Goal: Task Accomplishment & Management: Use online tool/utility

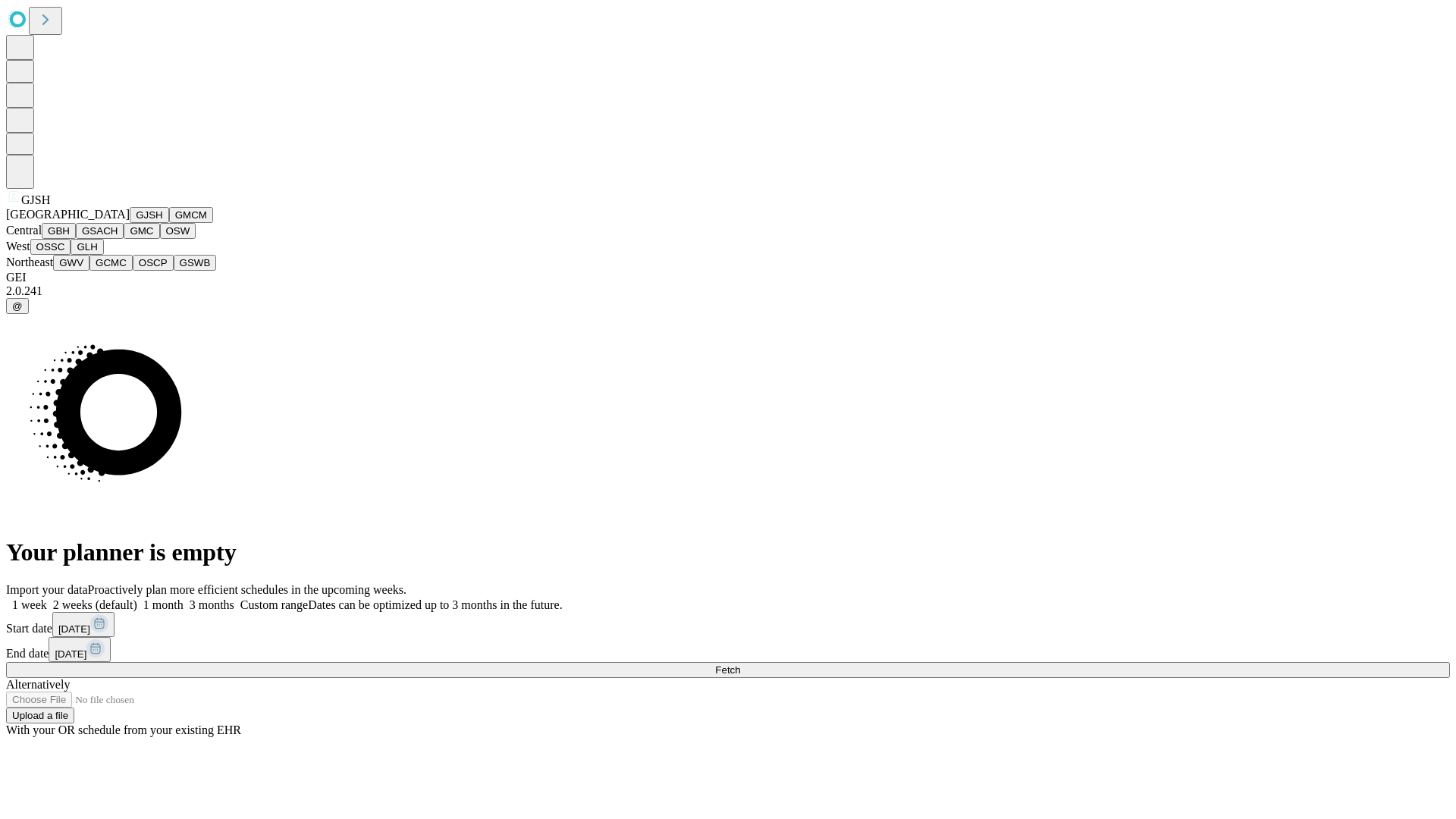
click at [129, 223] on button "GJSH" at bounding box center [149, 215] width 39 height 16
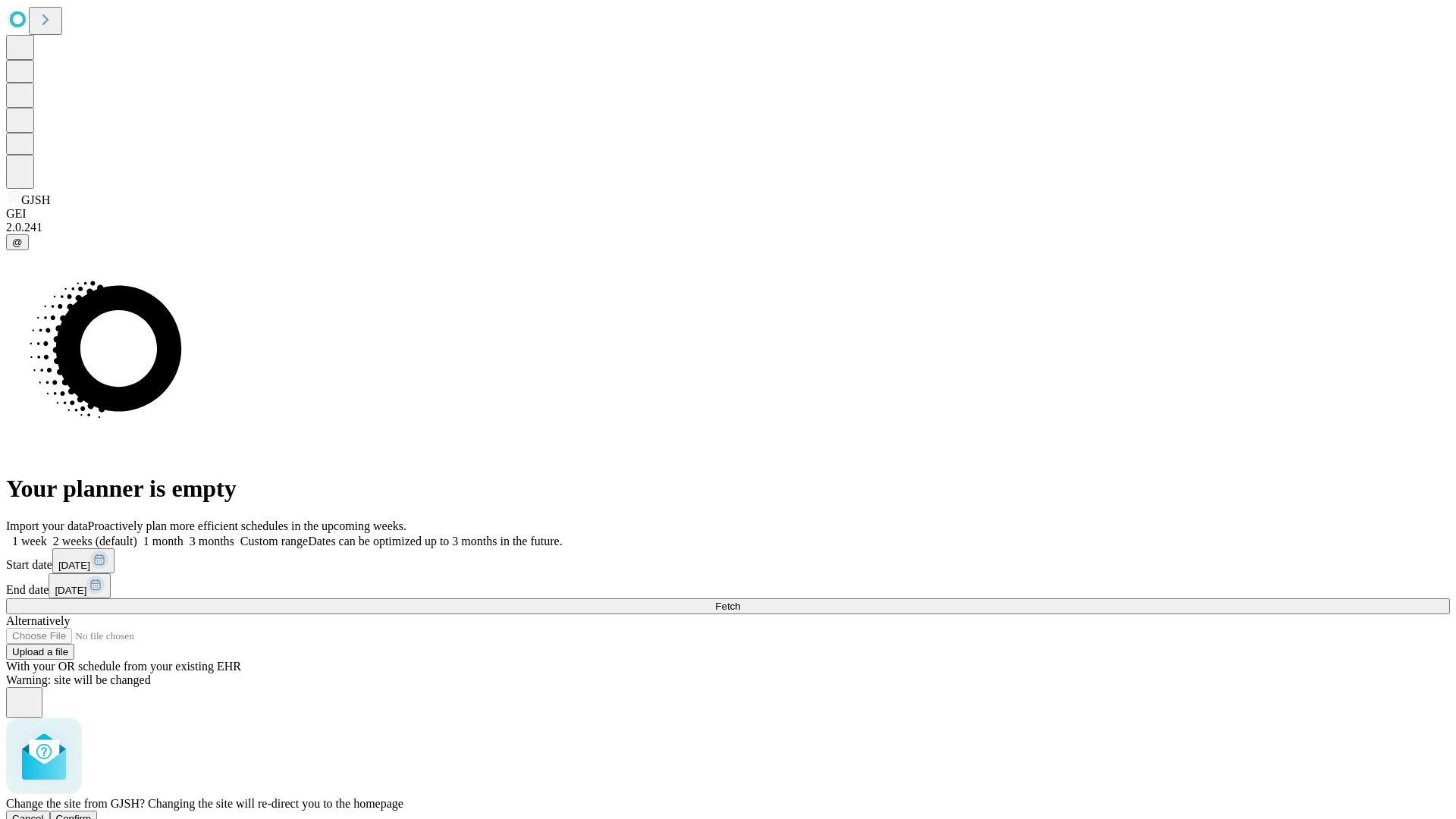
click at [92, 813] on span "Confirm" at bounding box center [74, 818] width 36 height 11
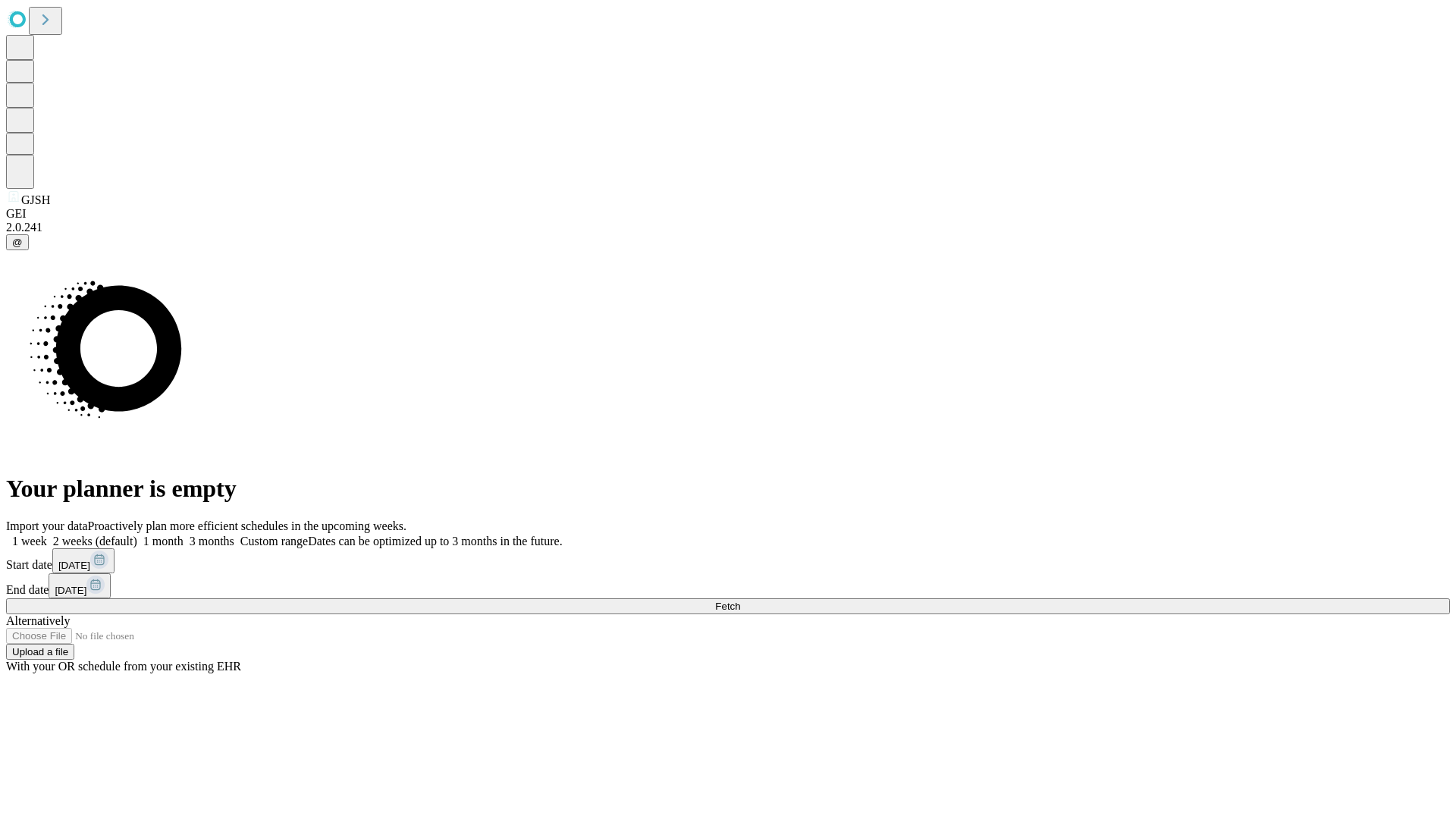
click at [183, 535] on label "1 month" at bounding box center [160, 541] width 46 height 13
click at [740, 601] on span "Fetch" at bounding box center [727, 606] width 25 height 11
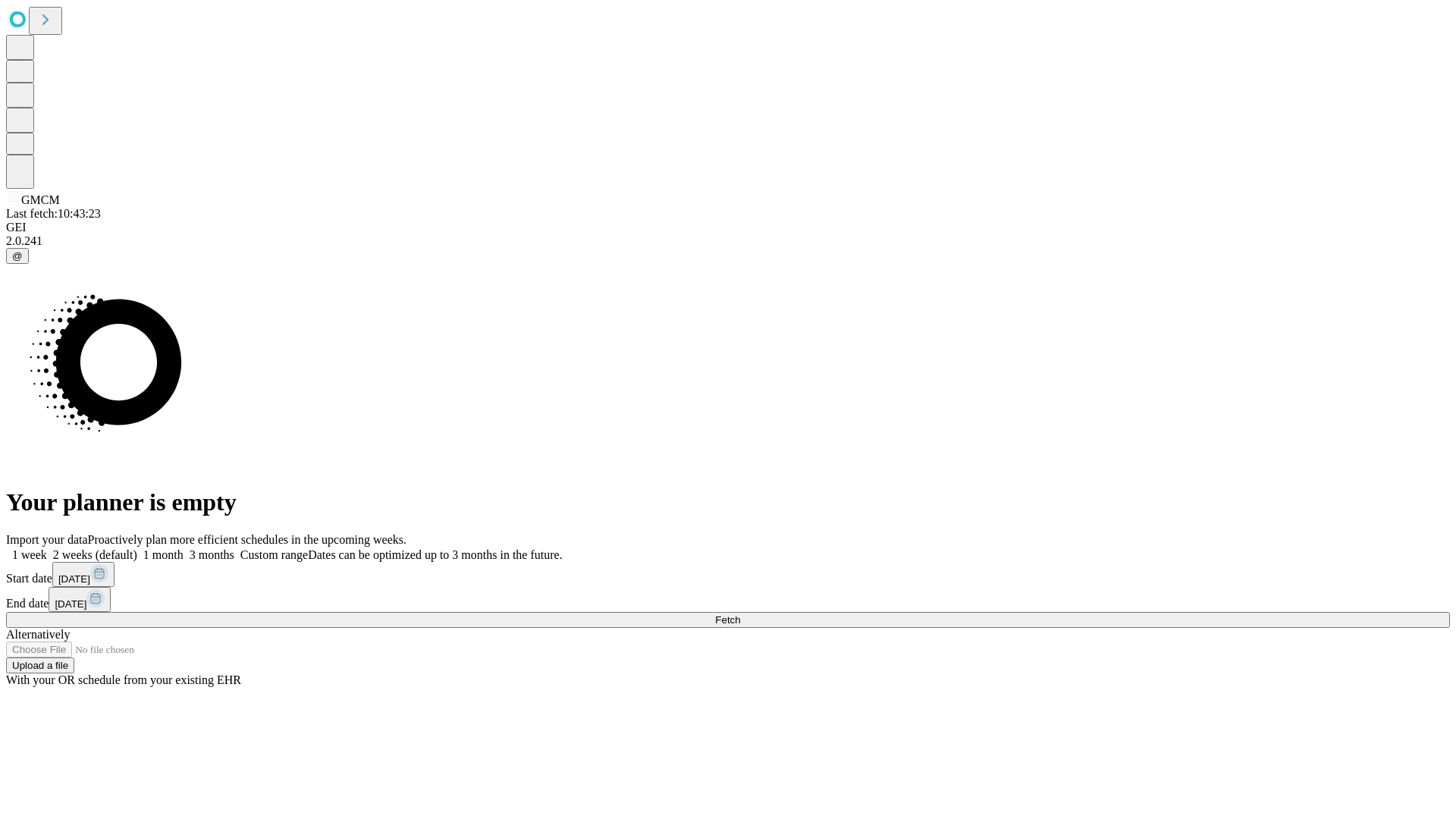
click at [183, 548] on label "1 month" at bounding box center [160, 554] width 46 height 13
click at [740, 614] on span "Fetch" at bounding box center [727, 620] width 25 height 11
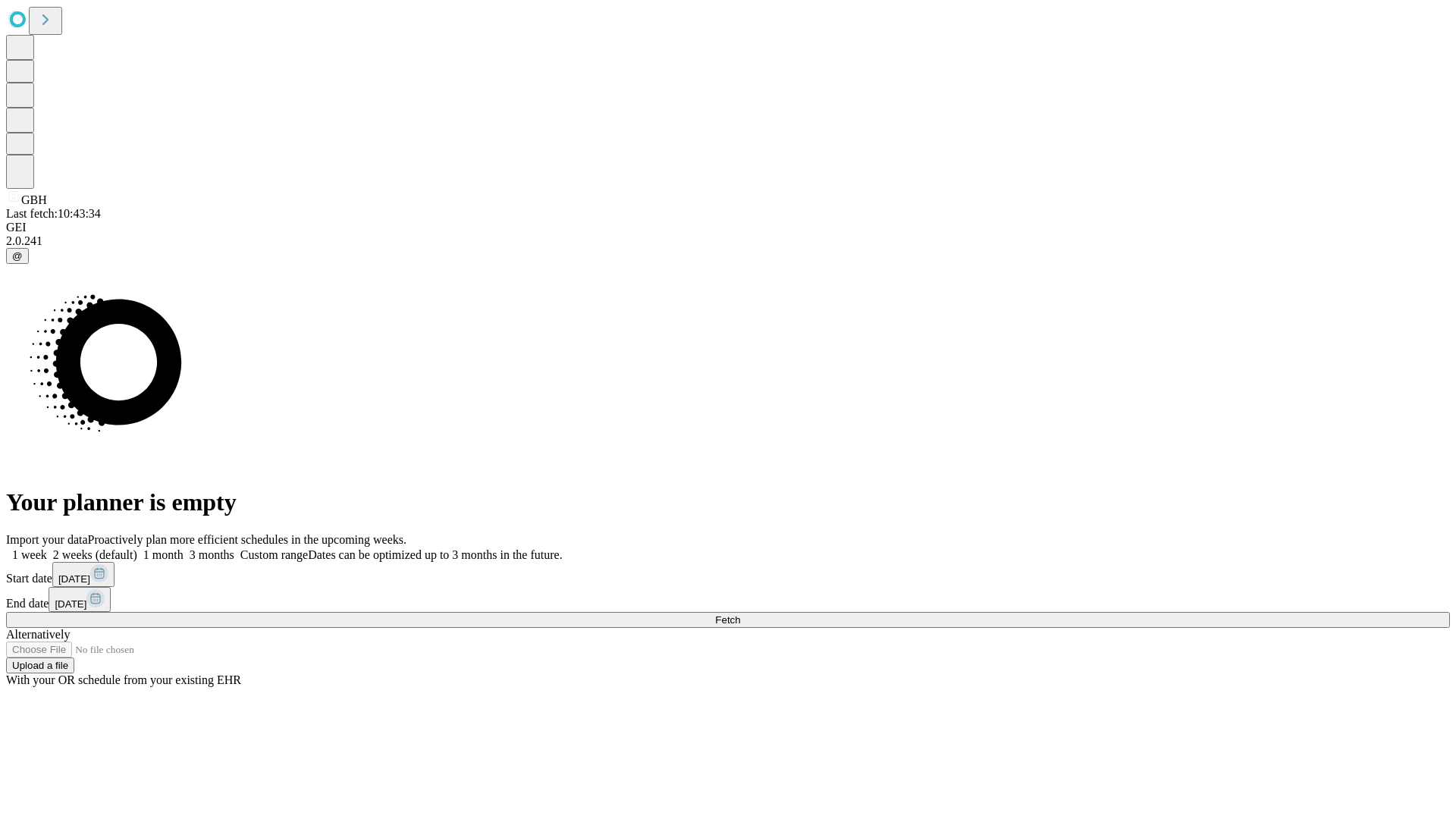
click at [183, 548] on label "1 month" at bounding box center [160, 554] width 46 height 13
click at [740, 614] on span "Fetch" at bounding box center [727, 620] width 25 height 11
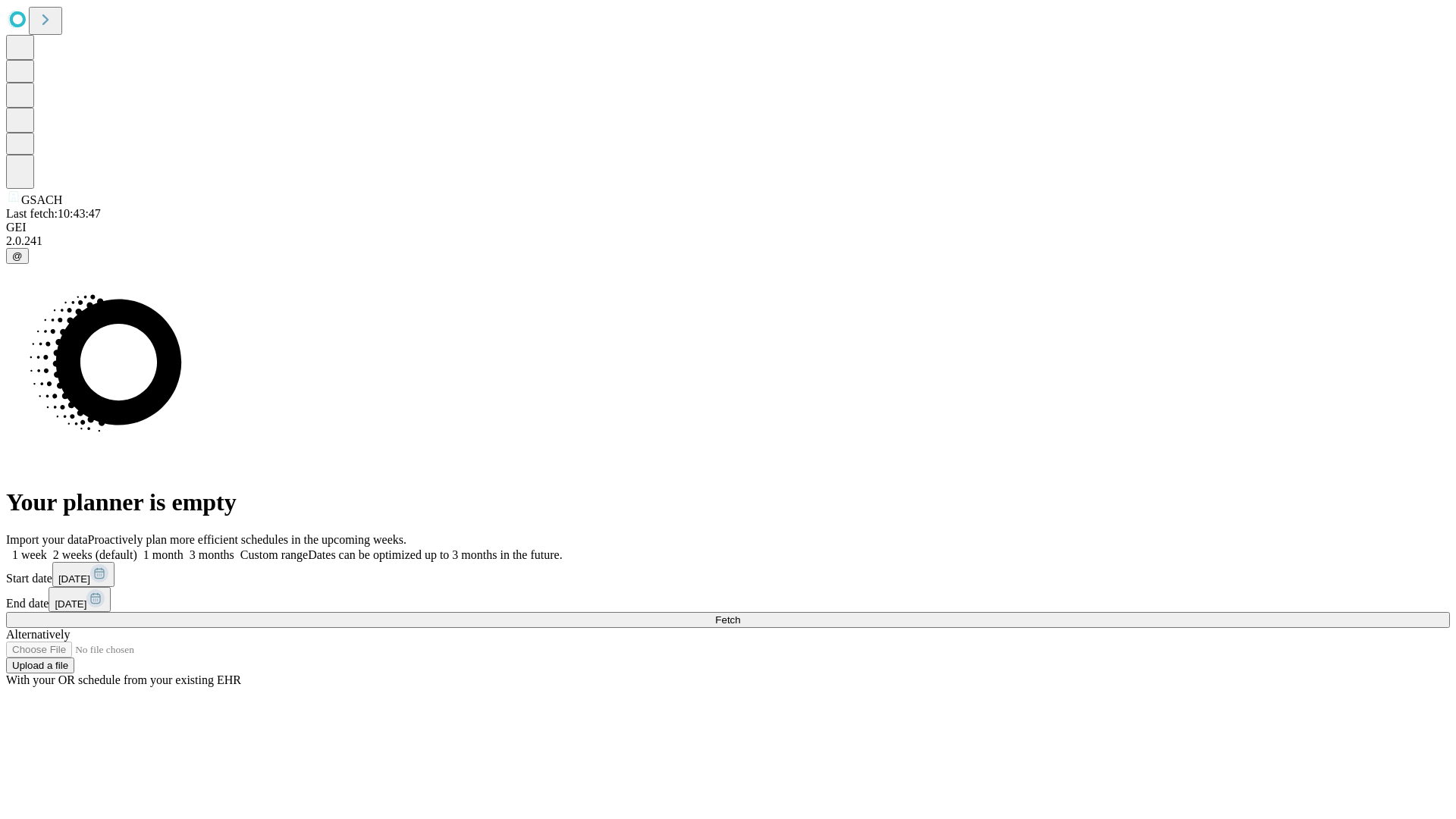
click at [183, 548] on label "1 month" at bounding box center [160, 554] width 46 height 13
click at [740, 614] on span "Fetch" at bounding box center [727, 620] width 25 height 11
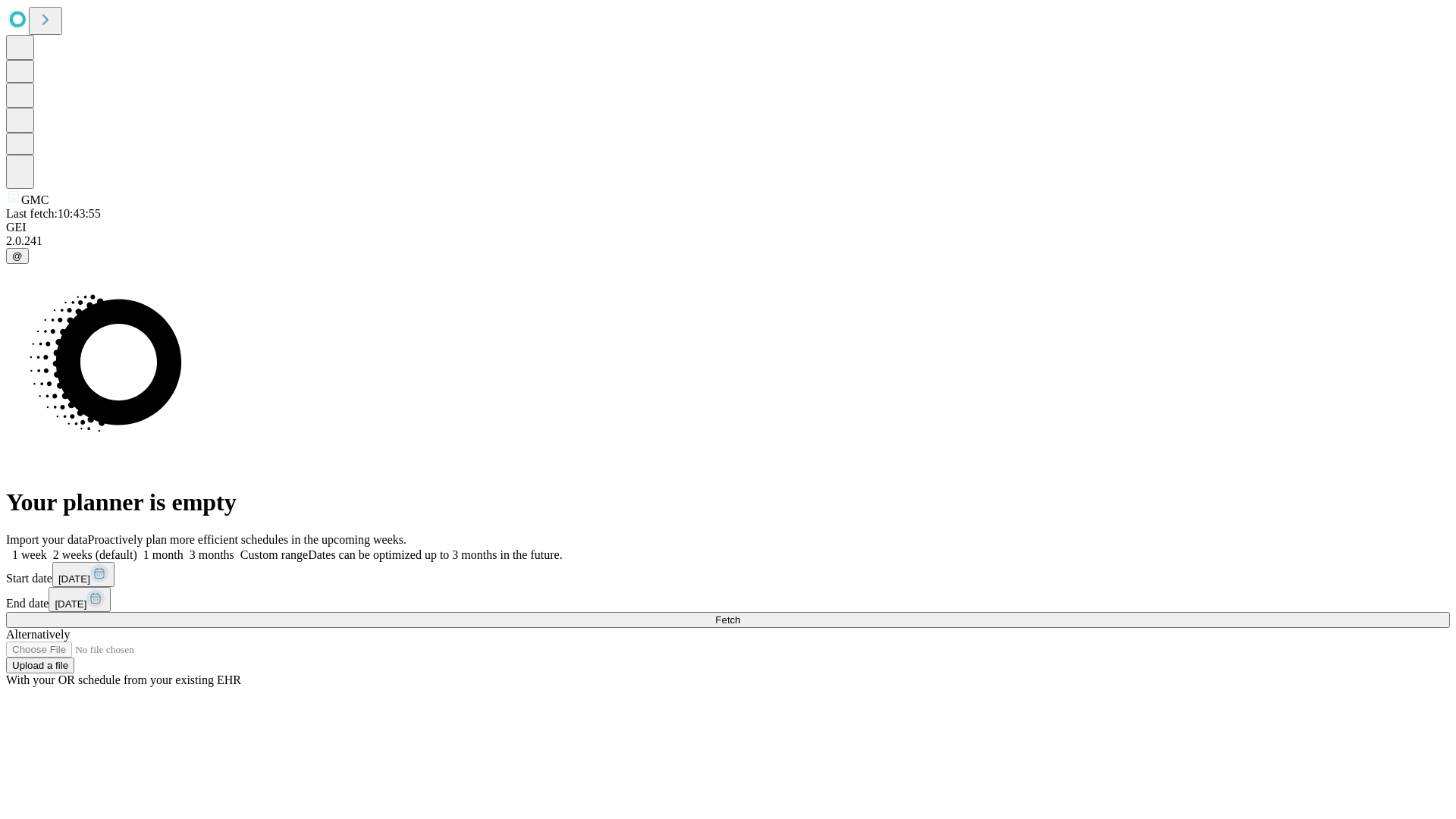
click at [183, 548] on label "1 month" at bounding box center [160, 554] width 46 height 13
click at [740, 614] on span "Fetch" at bounding box center [727, 620] width 25 height 11
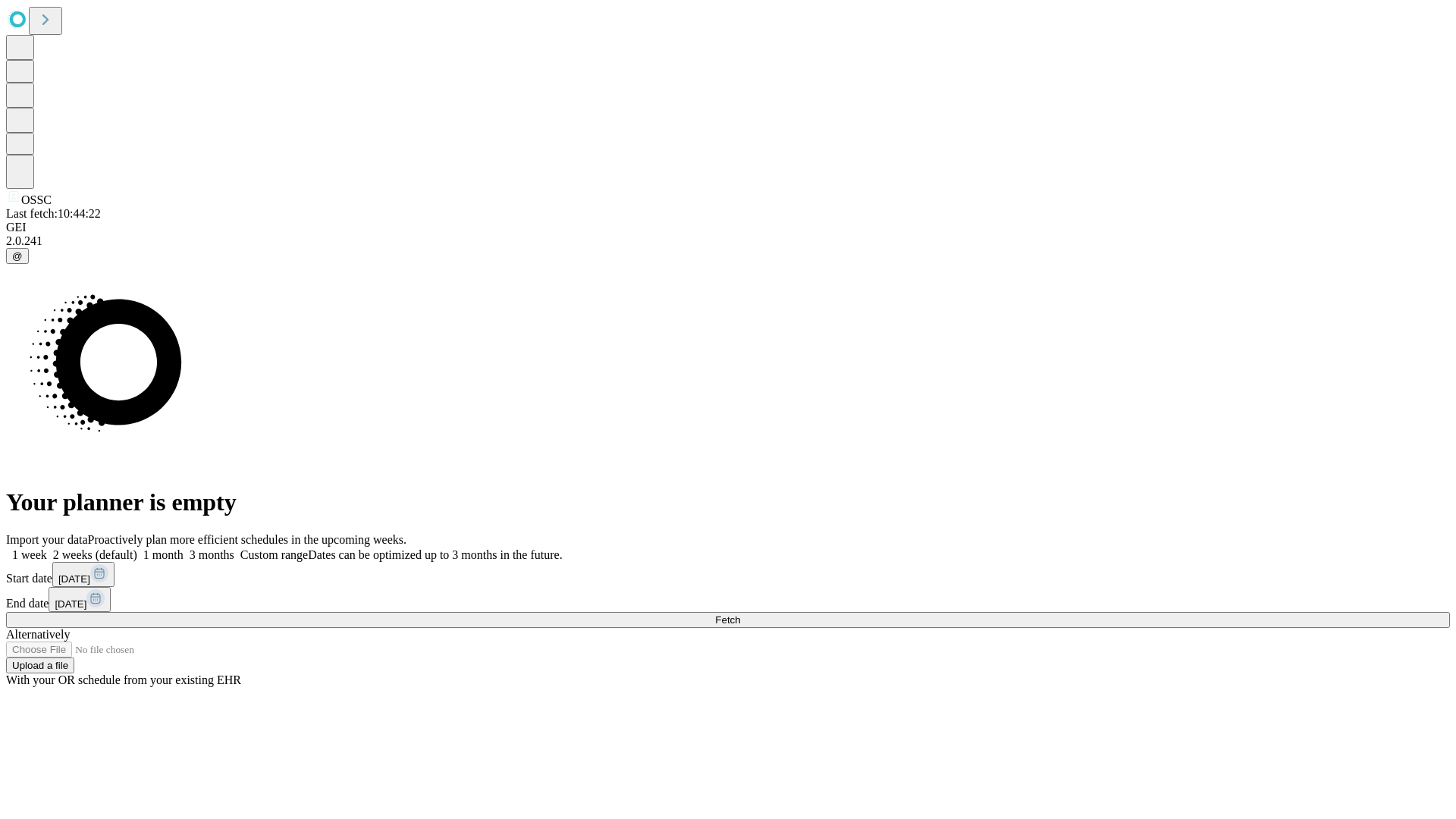
click at [183, 548] on label "1 month" at bounding box center [160, 554] width 46 height 13
click at [740, 614] on span "Fetch" at bounding box center [727, 620] width 25 height 11
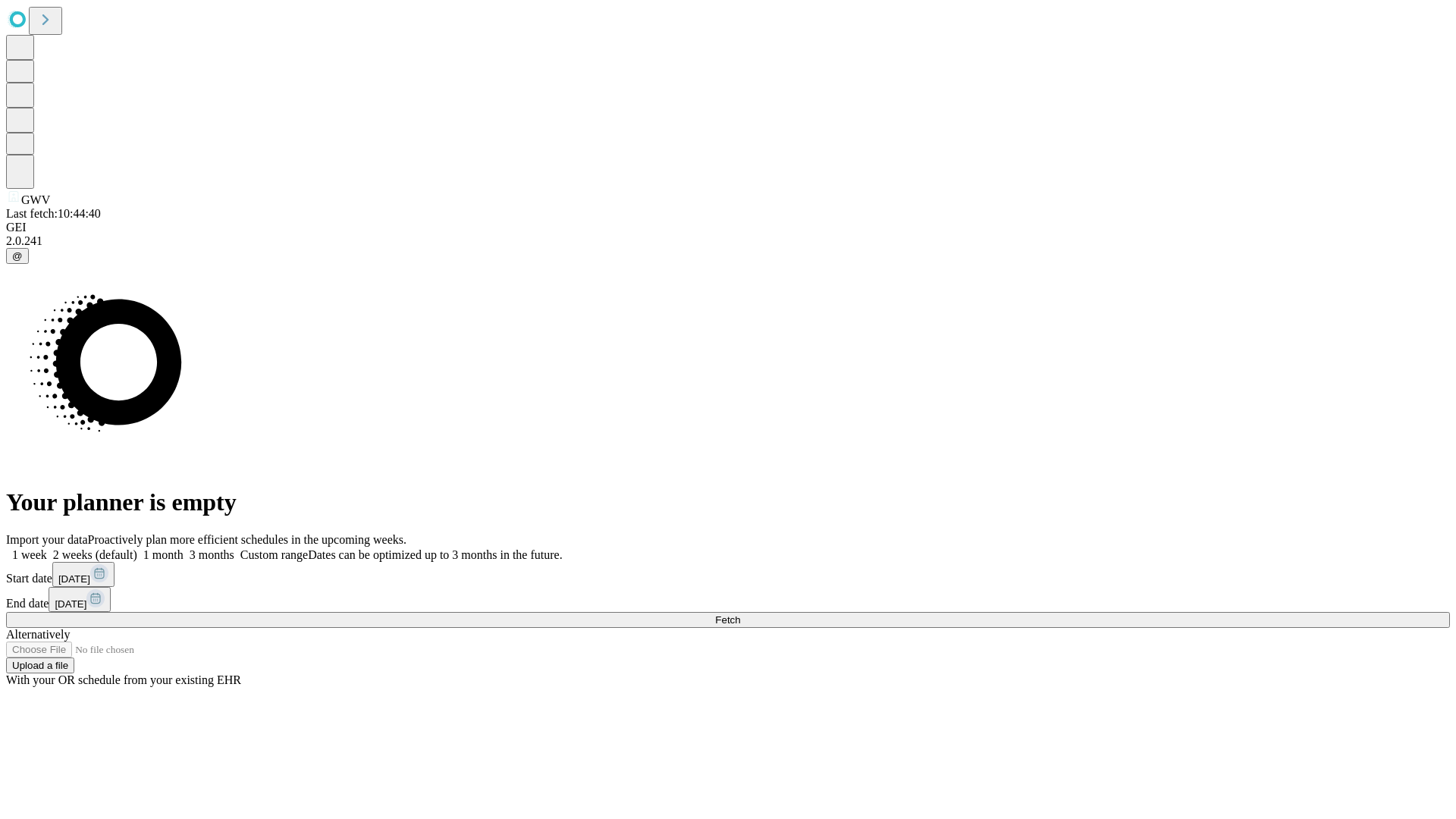
click at [740, 614] on span "Fetch" at bounding box center [727, 620] width 25 height 11
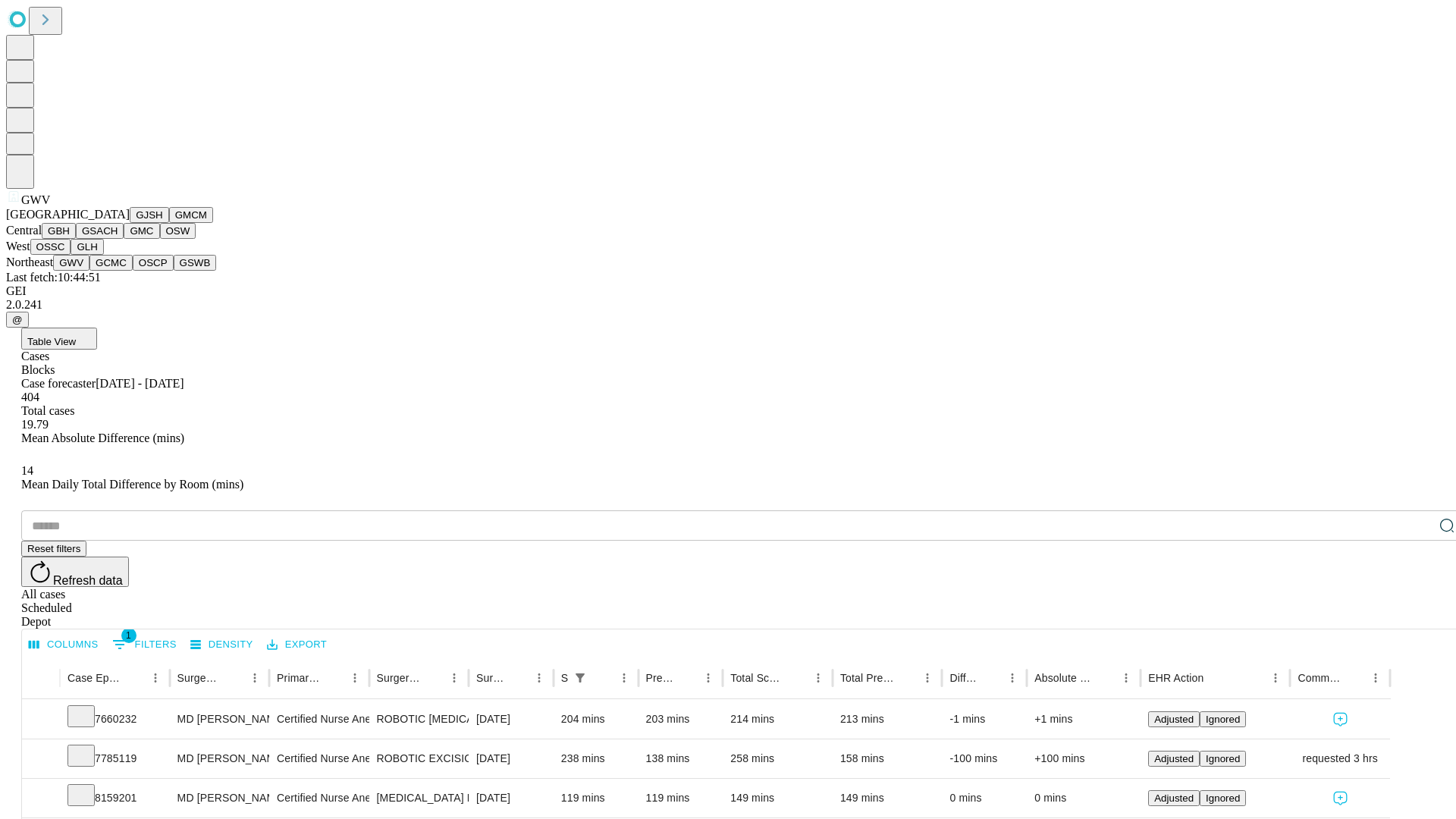
click at [117, 270] on button "GCMC" at bounding box center [111, 263] width 43 height 16
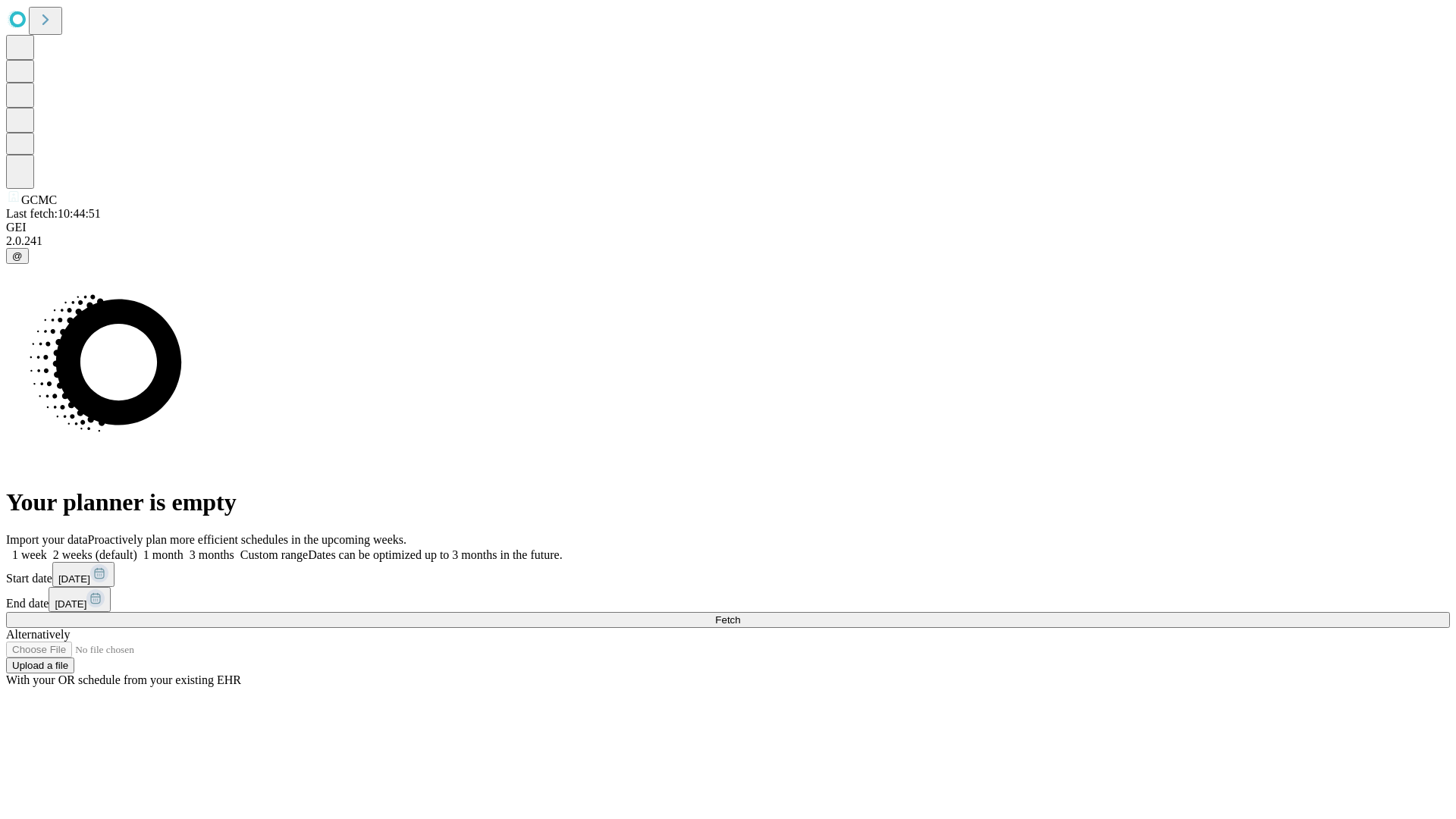
click at [183, 548] on label "1 month" at bounding box center [160, 554] width 46 height 13
click at [740, 614] on span "Fetch" at bounding box center [727, 620] width 25 height 11
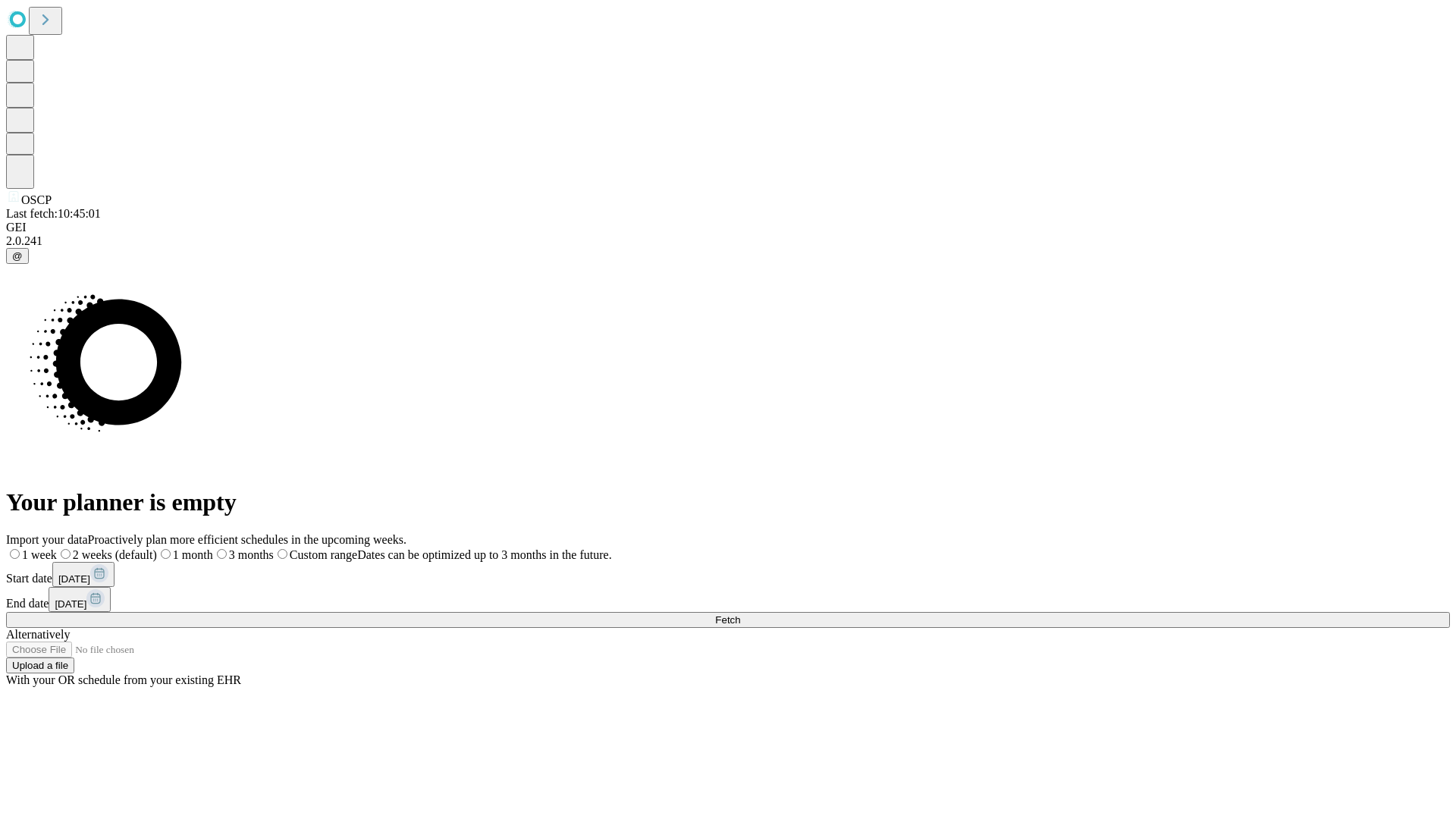
click at [213, 548] on label "1 month" at bounding box center [185, 554] width 56 height 13
click at [740, 614] on span "Fetch" at bounding box center [727, 620] width 25 height 11
